Goal: Information Seeking & Learning: Learn about a topic

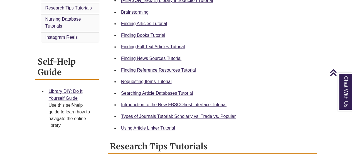
scroll to position [187, 0]
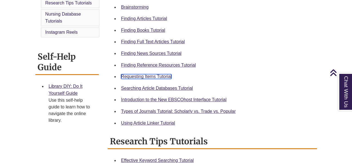
click at [146, 77] on link "Requesting Items Tutorial" at bounding box center [146, 76] width 50 height 5
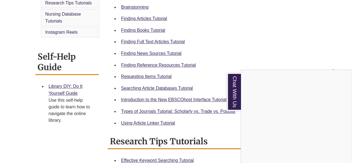
click at [286, 39] on div "Chat With Us" at bounding box center [176, 81] width 352 height 163
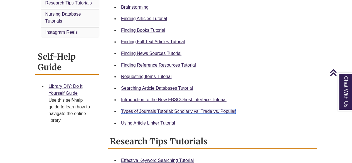
click at [182, 111] on link "Types of Journals Tutorial: Scholarly vs. Trade vs. Popular" at bounding box center [178, 111] width 115 height 5
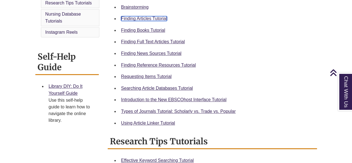
click at [144, 19] on link "Finding Articles Tutorial" at bounding box center [144, 18] width 46 height 5
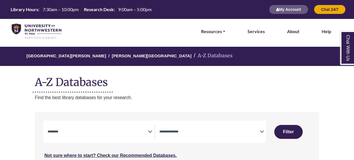
select select "Database Subject Filter"
select select "Database Types Filter"
select select "Database Subject Filter"
select select "Database Types Filter"
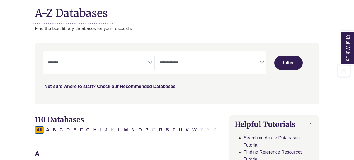
scroll to position [74, 0]
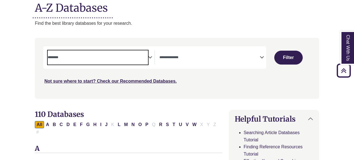
click at [123, 57] on textarea "Search" at bounding box center [98, 58] width 100 height 4
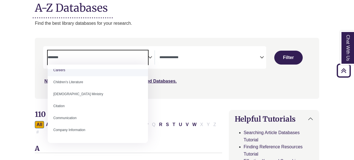
scroll to position [63, 0]
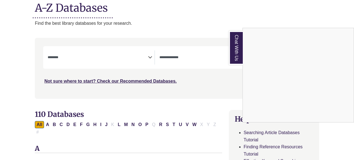
click at [171, 95] on div "Chat With Us" at bounding box center [177, 80] width 354 height 160
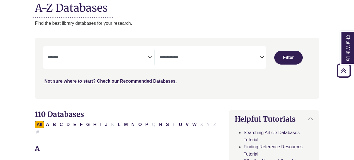
click at [257, 53] on span "Search filters" at bounding box center [209, 57] width 100 height 14
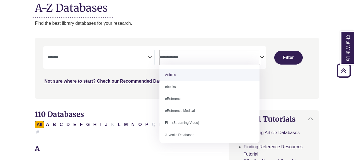
click at [209, 58] on textarea "Search" at bounding box center [209, 58] width 100 height 4
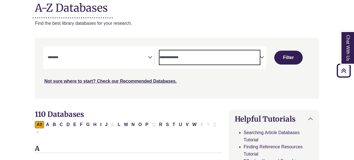
click at [89, 60] on span "Search filters" at bounding box center [98, 57] width 100 height 14
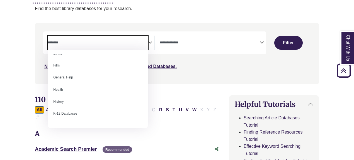
scroll to position [222, 0]
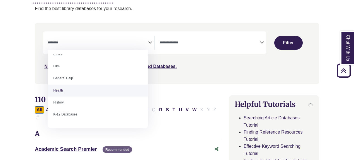
select select "*****"
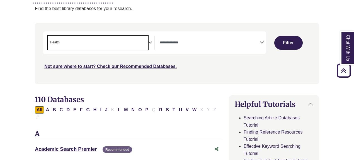
click at [141, 38] on span "× Health" at bounding box center [98, 43] width 100 height 14
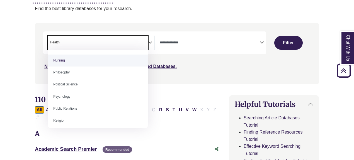
scroll to position [409, 0]
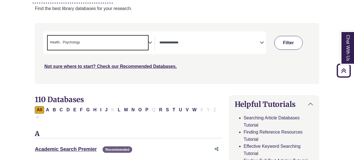
click at [286, 42] on button "Filter" at bounding box center [288, 43] width 28 height 14
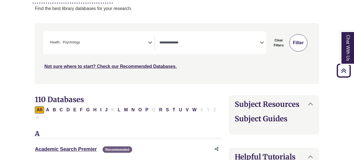
select select "Database Types Filter"
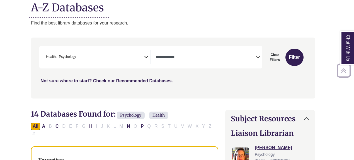
scroll to position [56, 4]
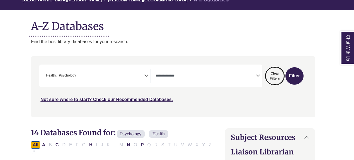
click at [276, 73] on button "Clear Filters" at bounding box center [274, 75] width 18 height 17
select select "Database Subject Filter"
select select "Database Types Filter"
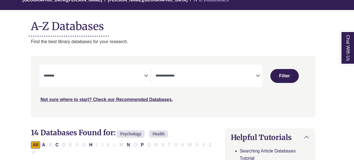
select select "Database Subject Filter"
select select "Database Types Filter"
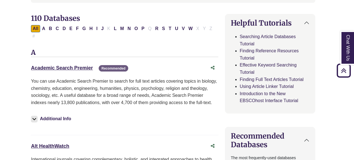
scroll to position [174, 4]
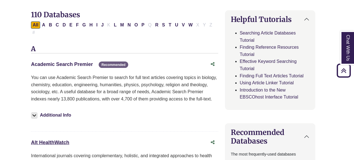
click at [66, 62] on link "Academic Search Premier This link opens in a new window" at bounding box center [62, 65] width 62 height 6
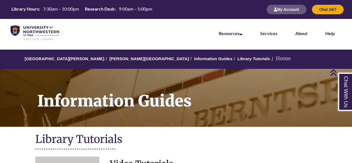
scroll to position [187, 0]
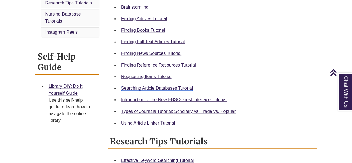
click at [165, 89] on link "Searching Article Databases Tutorial" at bounding box center [157, 88] width 72 height 5
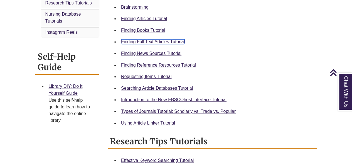
click at [155, 42] on link "Finding Full Text Articles Tutorial" at bounding box center [153, 41] width 64 height 5
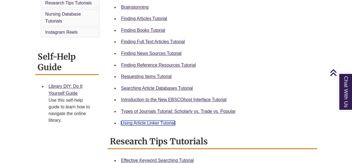
click at [150, 122] on link "Using Article Linker Tutorial" at bounding box center [148, 123] width 54 height 5
